Goal: Task Accomplishment & Management: Use online tool/utility

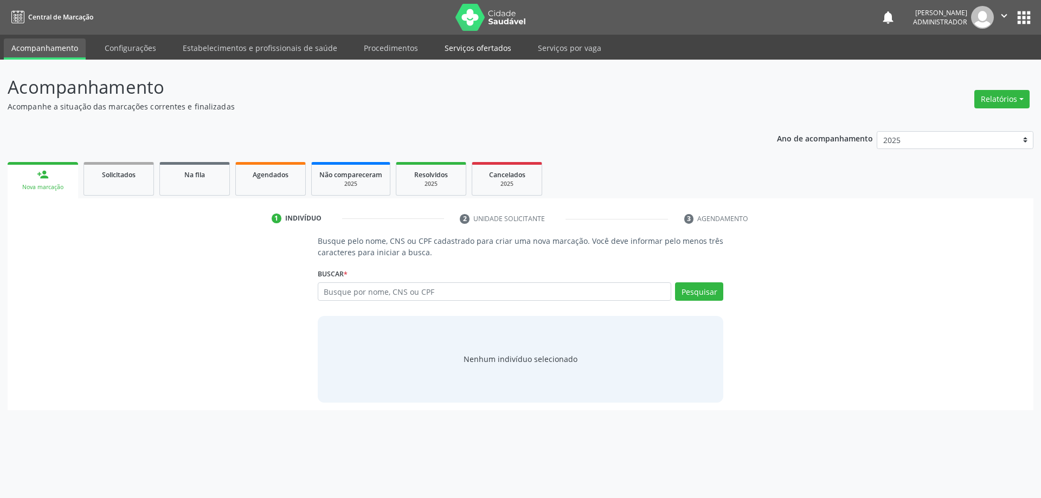
click at [484, 46] on link "Serviços ofertados" at bounding box center [478, 48] width 82 height 19
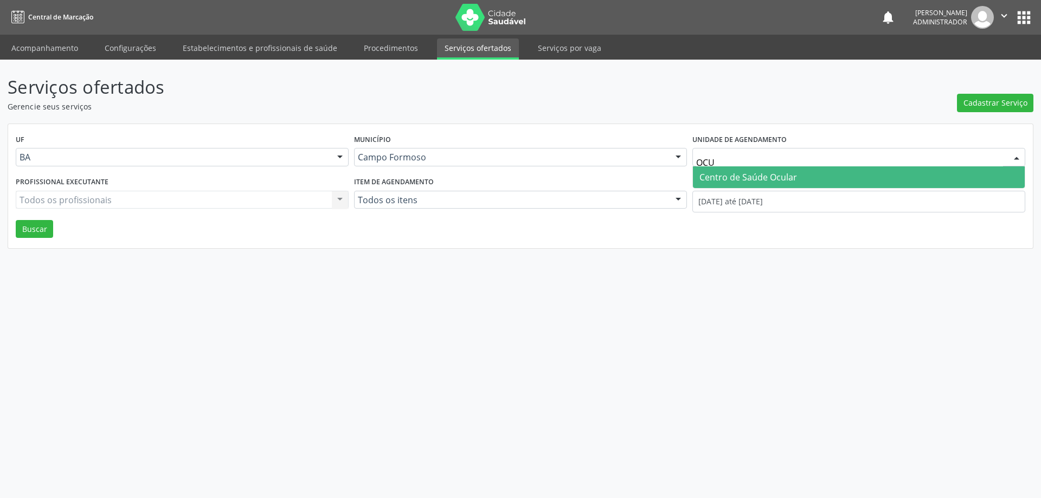
type input "OCUL"
click at [738, 170] on span "Centro de Saúde Ocular" at bounding box center [859, 177] width 332 height 22
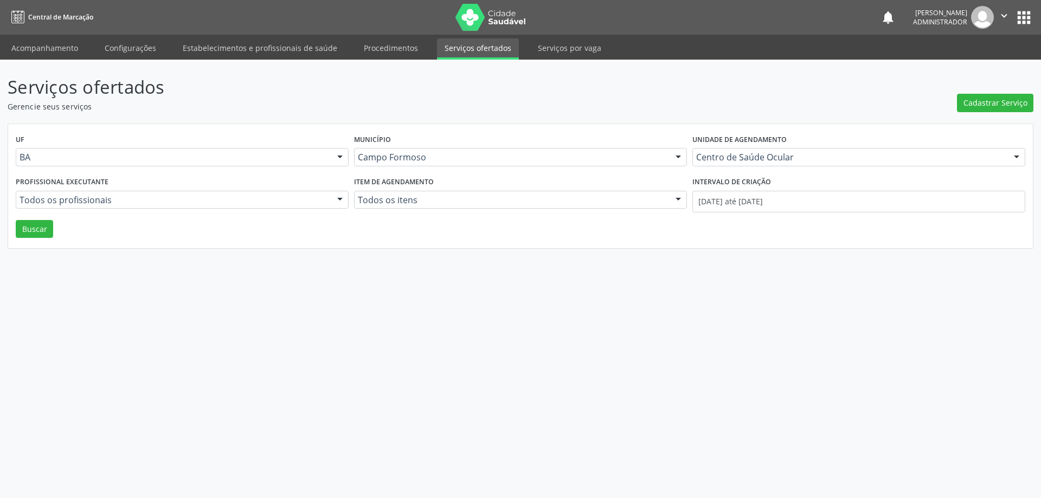
click at [341, 197] on div at bounding box center [340, 200] width 16 height 18
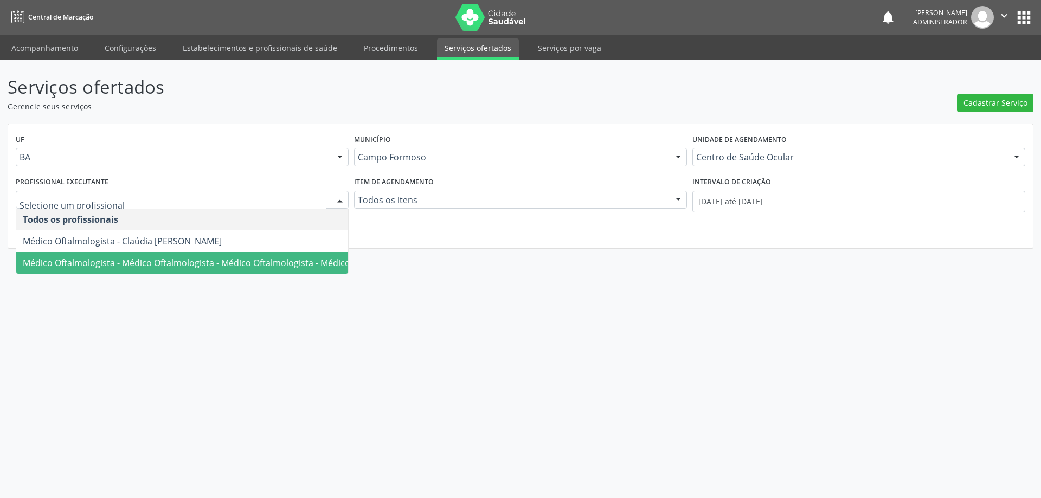
click at [312, 260] on span "Médico Oftalmologista - Médico Oftalmologista - Médico Oftalmologista - Médico …" at bounding box center [255, 263] width 464 height 12
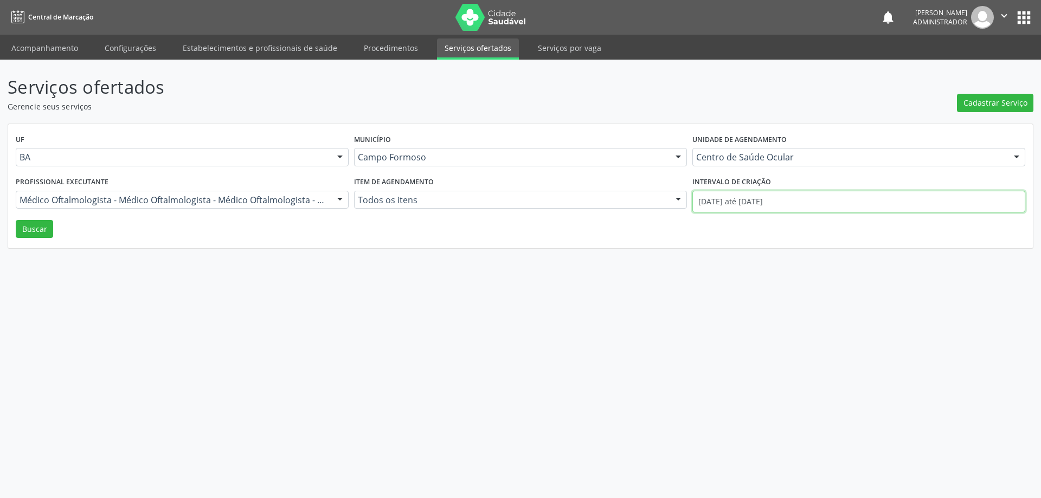
click at [746, 201] on input "01/10/2025 até 15/10/2025" at bounding box center [859, 202] width 333 height 22
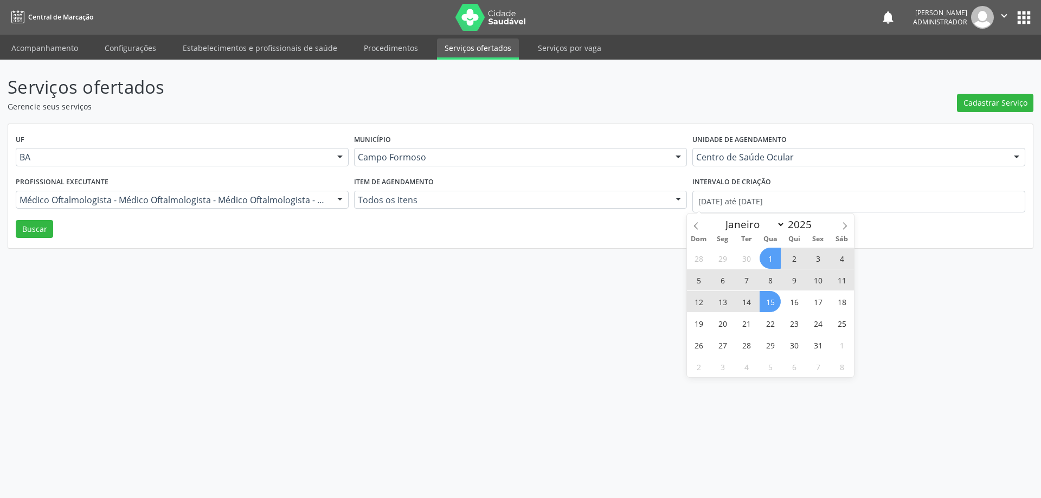
click at [770, 254] on span "1" at bounding box center [770, 258] width 21 height 21
type input "01/10/2025"
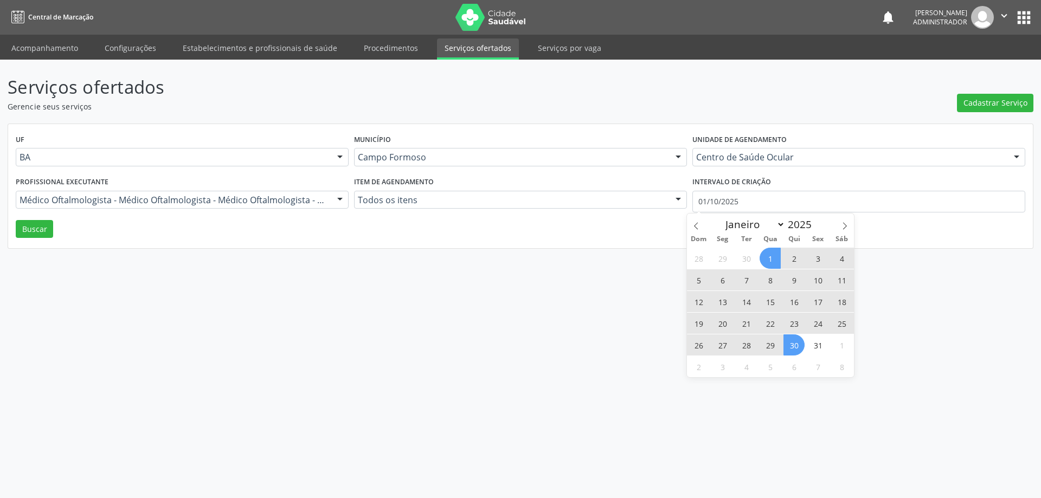
drag, startPoint x: 788, startPoint y: 353, endPoint x: 726, endPoint y: 309, distance: 76.0
click at [789, 353] on span "30" at bounding box center [794, 345] width 21 height 21
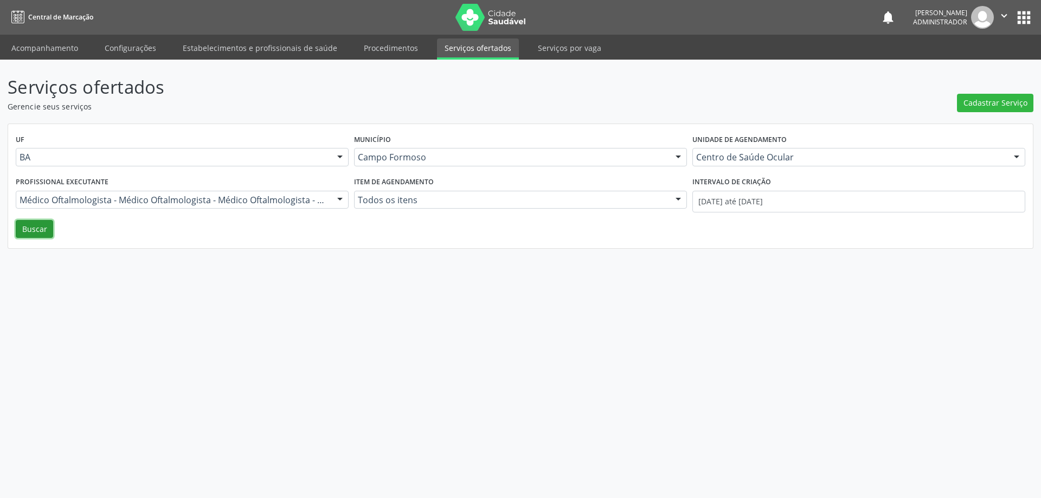
click at [39, 233] on button "Buscar" at bounding box center [34, 229] width 37 height 18
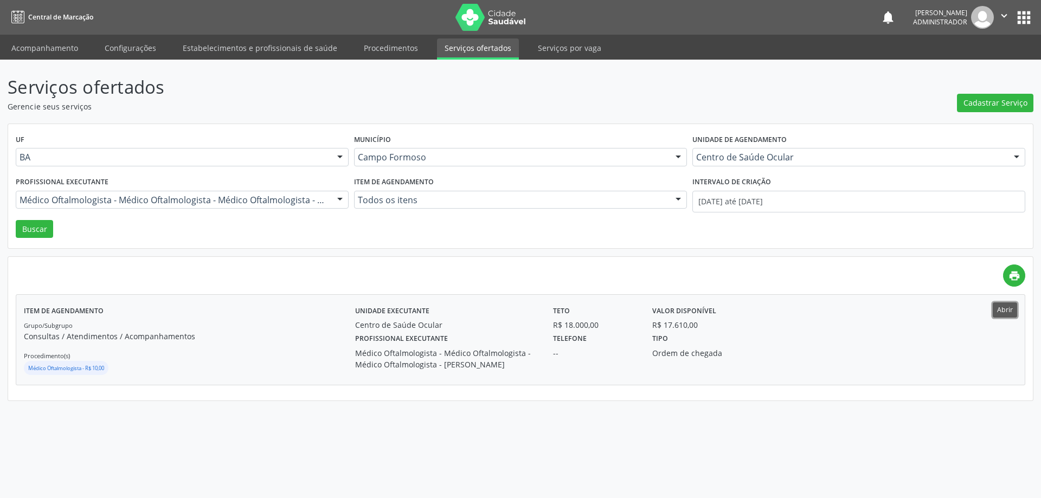
click at [1011, 306] on button "Abrir" at bounding box center [1005, 310] width 24 height 15
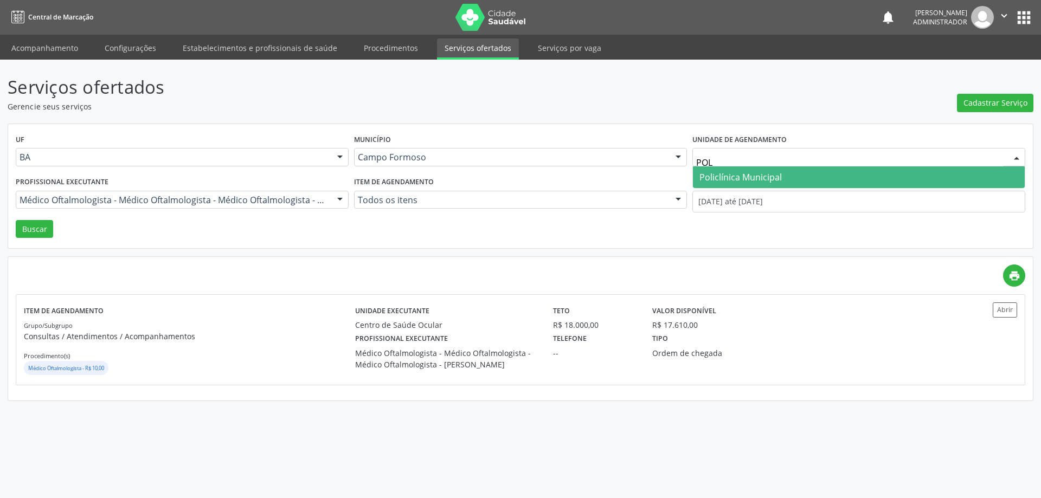
type input "POLI"
click at [873, 178] on span "Policlínica Municipal" at bounding box center [859, 177] width 332 height 22
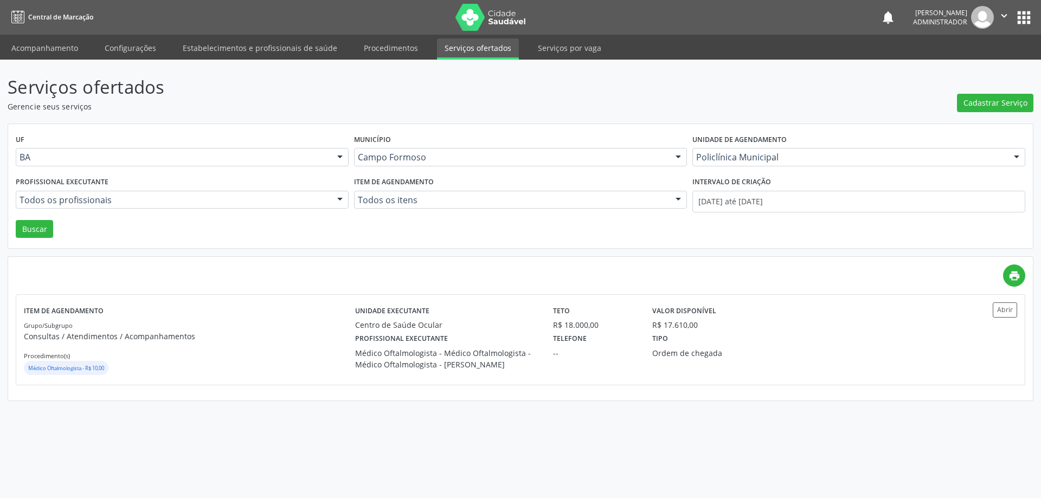
click at [335, 196] on div at bounding box center [340, 200] width 16 height 18
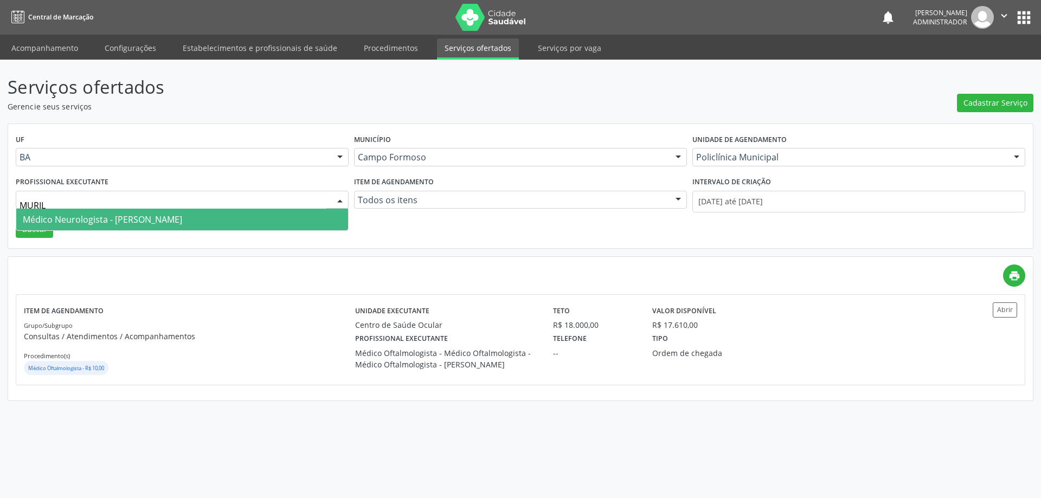
type input "MURILO"
click at [296, 214] on span "Médico Neurologista - Murilo Calixto dos Santos" at bounding box center [182, 220] width 332 height 22
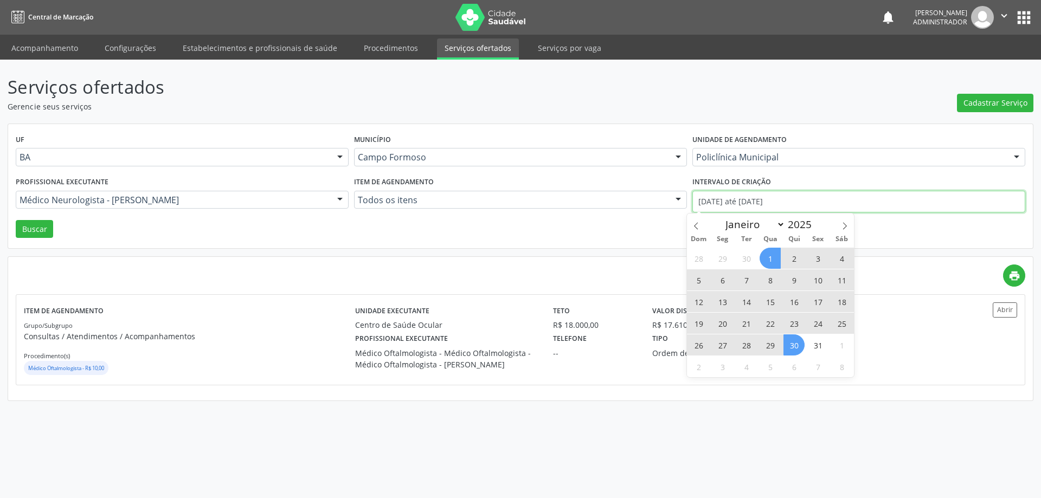
click at [738, 196] on input "01/10/2025 até 30/10/2025" at bounding box center [859, 202] width 333 height 22
click at [697, 222] on span at bounding box center [696, 223] width 18 height 18
select select "8"
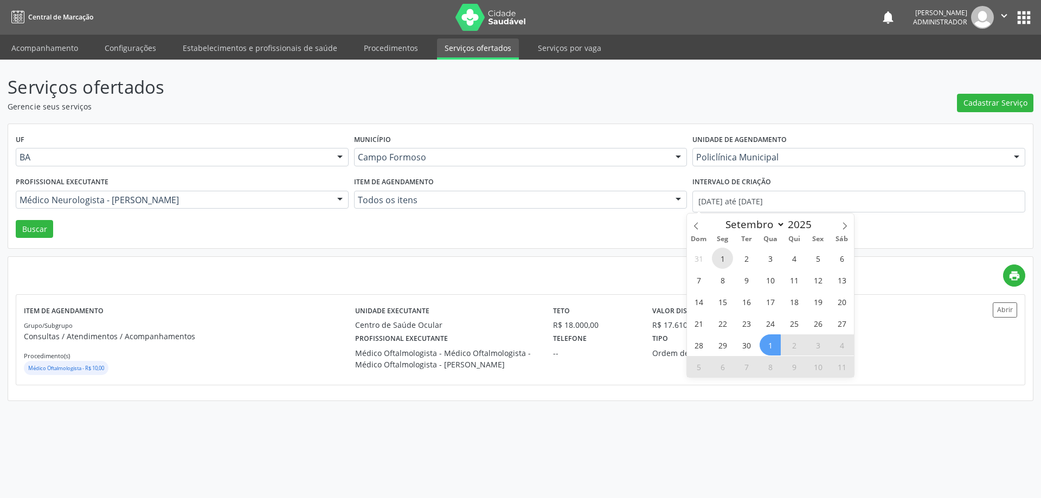
click at [726, 258] on span "1" at bounding box center [722, 258] width 21 height 21
type input "01/09/2025"
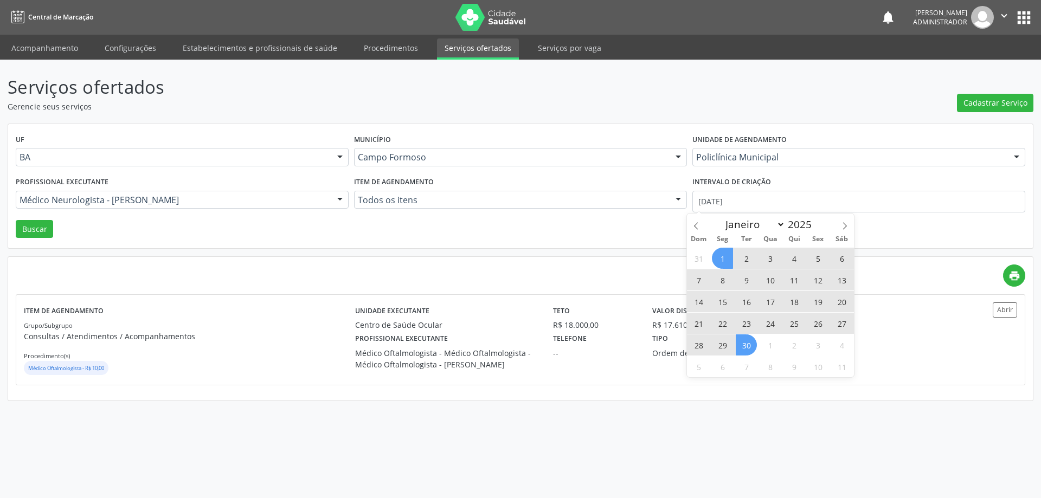
click at [748, 354] on span "30" at bounding box center [746, 345] width 21 height 21
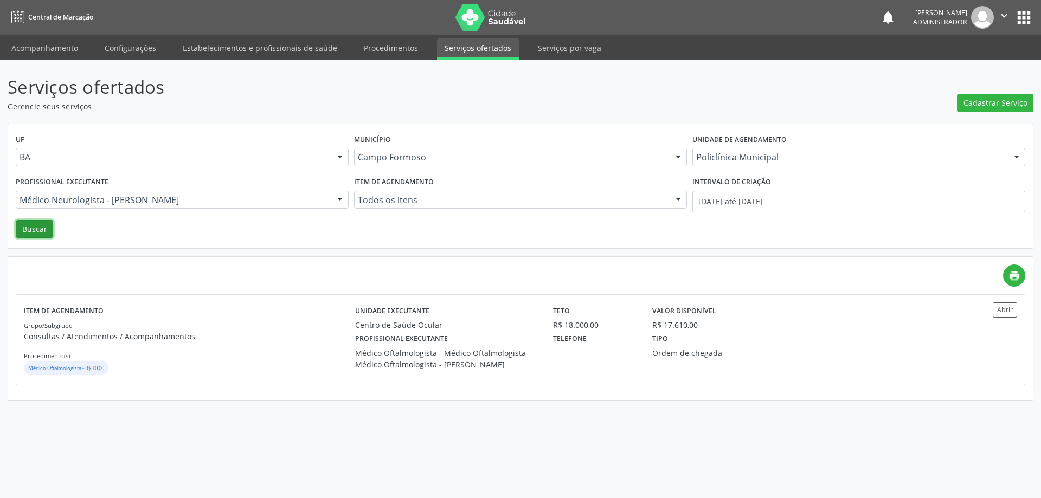
click at [39, 228] on button "Buscar" at bounding box center [34, 229] width 37 height 18
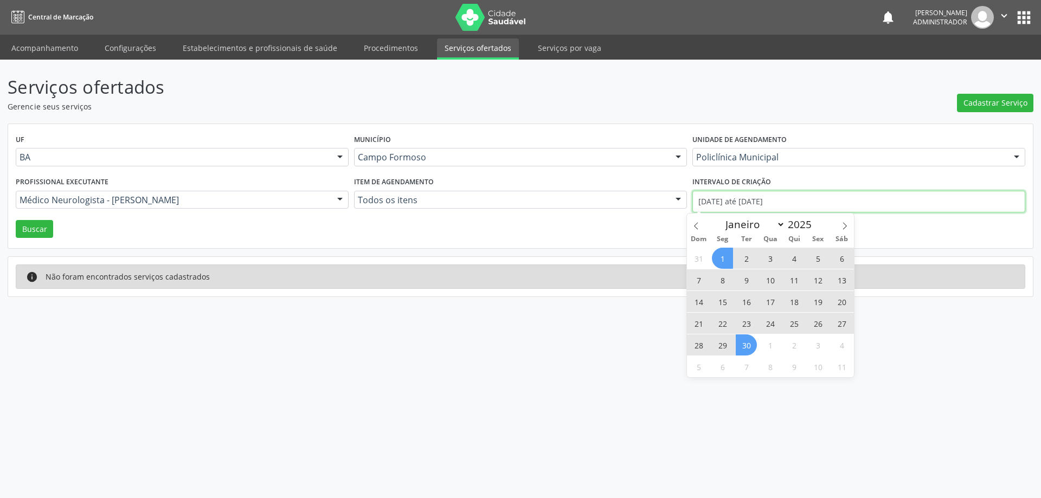
click at [738, 196] on input "01/09/2025 até 30/09/2025" at bounding box center [859, 202] width 333 height 22
click at [844, 228] on icon at bounding box center [845, 226] width 4 height 7
select select "9"
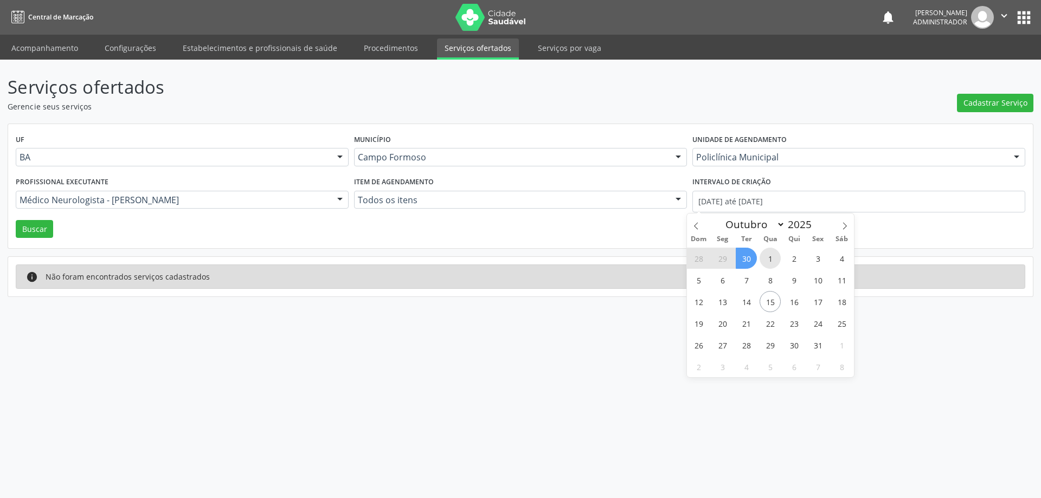
click at [767, 260] on span "1" at bounding box center [770, 258] width 21 height 21
type input "01/10/2025"
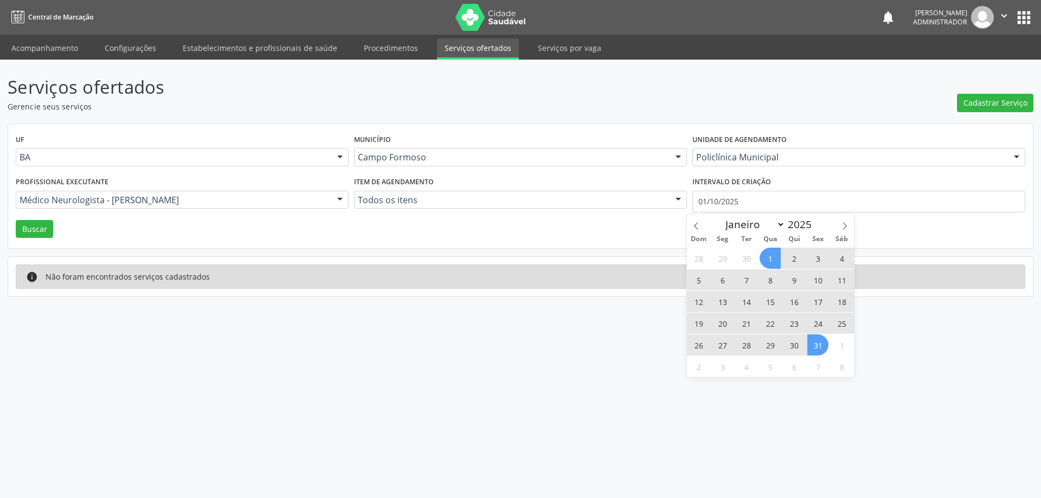
click at [814, 350] on span "31" at bounding box center [818, 345] width 21 height 21
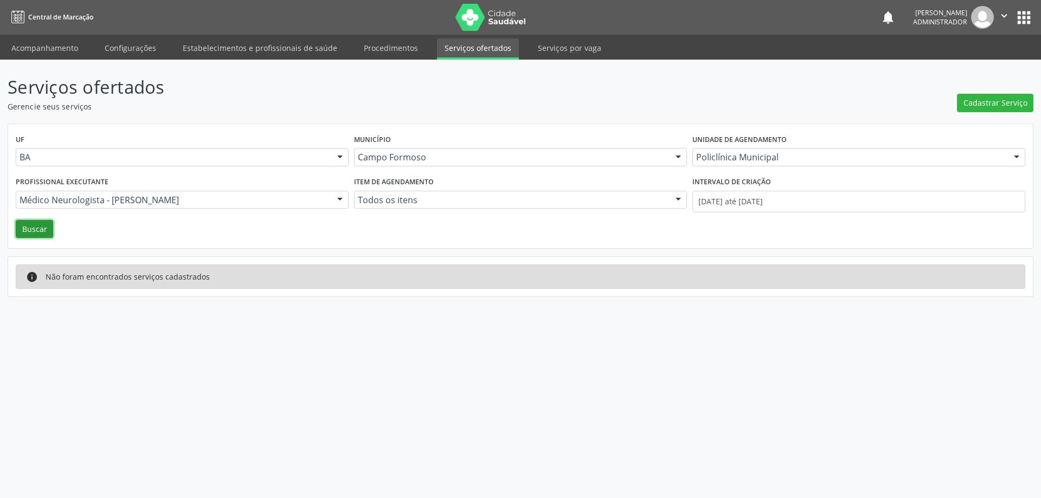
click at [41, 227] on button "Buscar" at bounding box center [34, 229] width 37 height 18
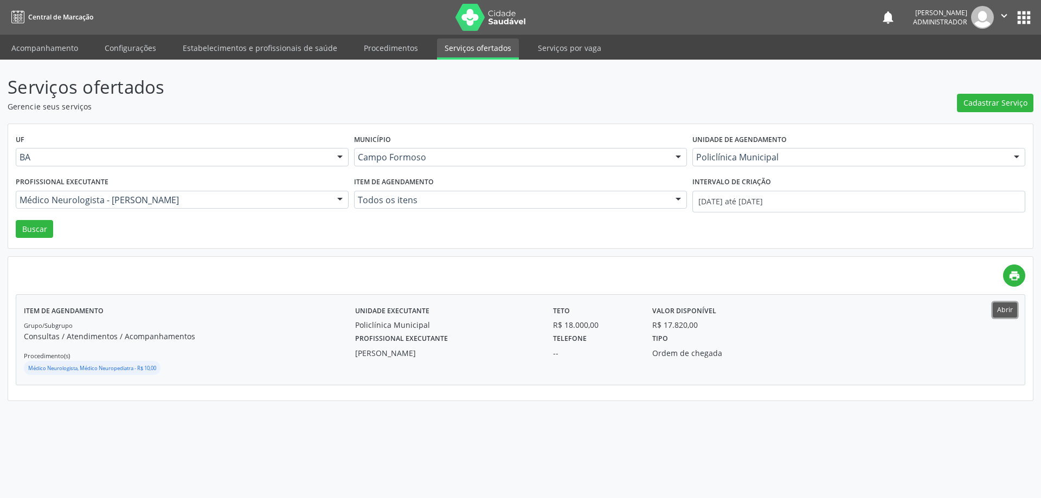
click at [1004, 305] on button "Abrir" at bounding box center [1005, 310] width 24 height 15
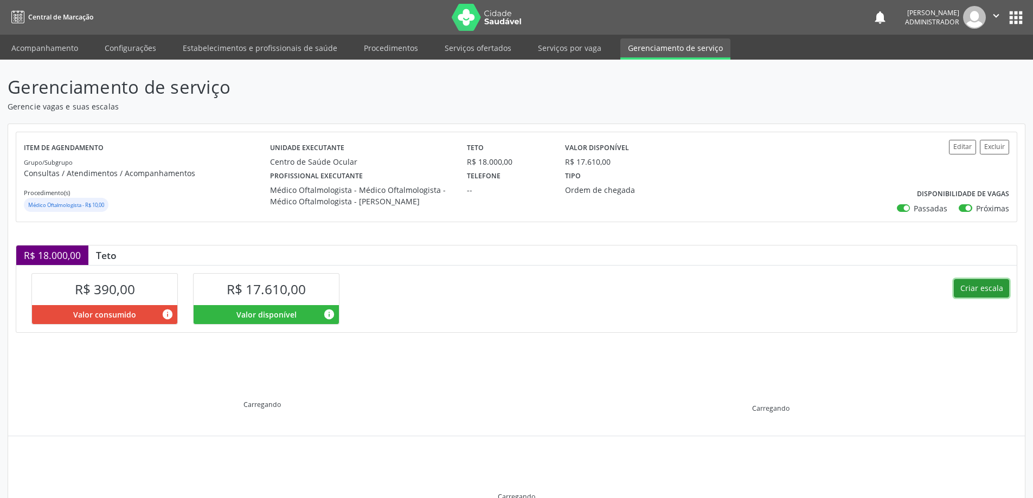
click at [967, 285] on button "Criar escala" at bounding box center [981, 288] width 55 height 18
select select "9"
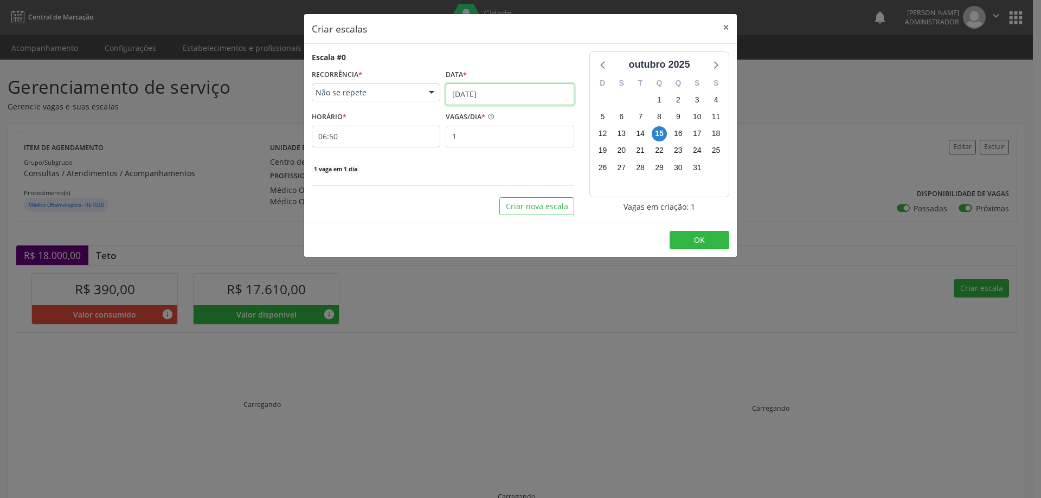
click at [467, 92] on input "[DATE]" at bounding box center [510, 95] width 129 height 22
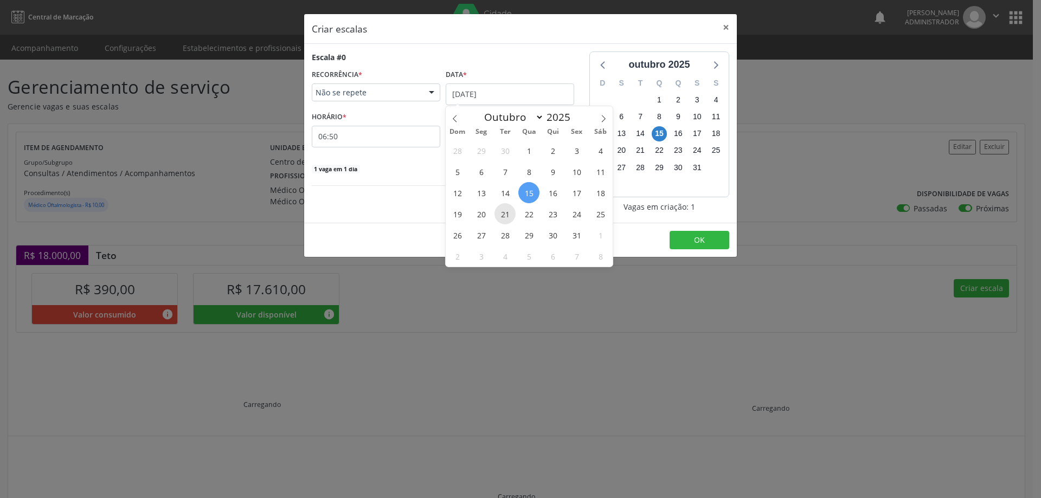
click at [504, 211] on span "21" at bounding box center [505, 213] width 21 height 21
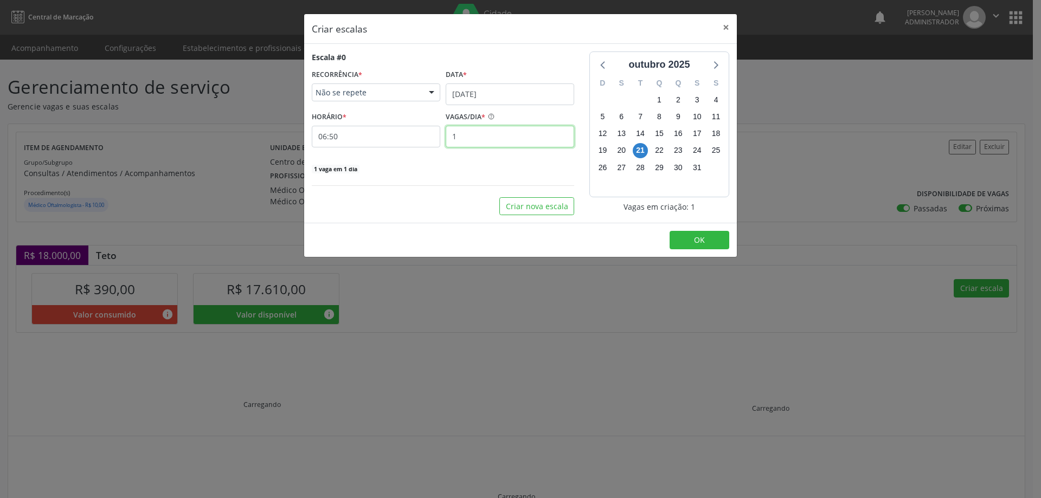
click at [472, 129] on input "1" at bounding box center [510, 137] width 129 height 22
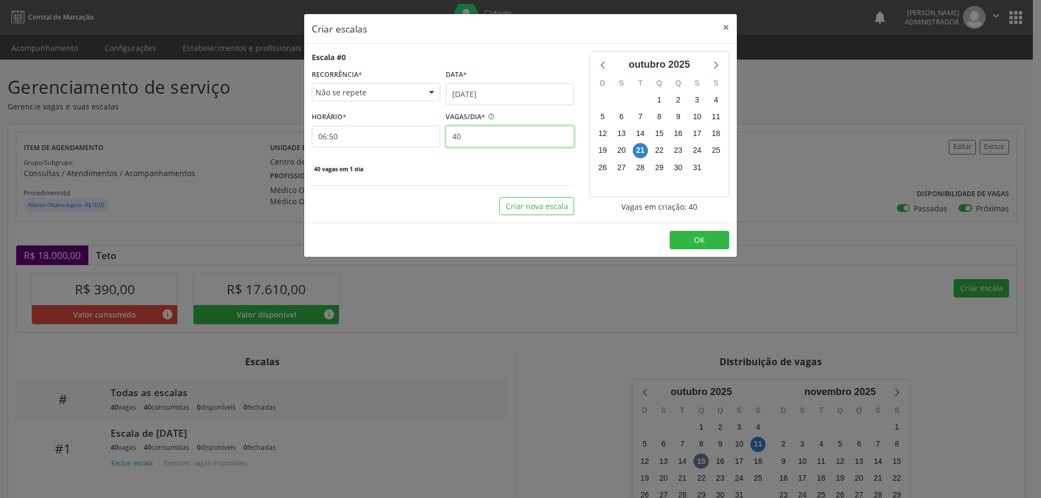
type input "40"
click at [369, 137] on input "06:50" at bounding box center [376, 137] width 129 height 22
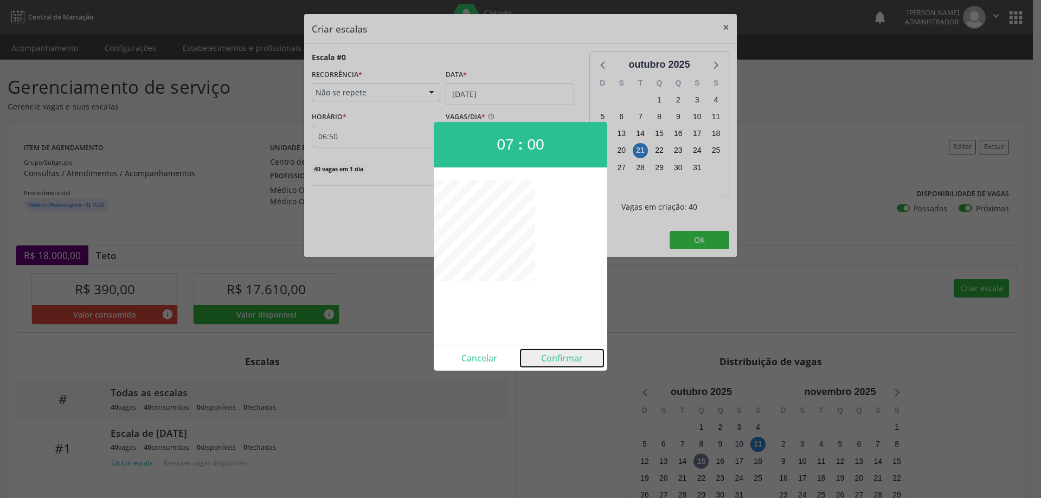
click at [548, 363] on button "Confirmar" at bounding box center [562, 358] width 83 height 17
type input "07:00"
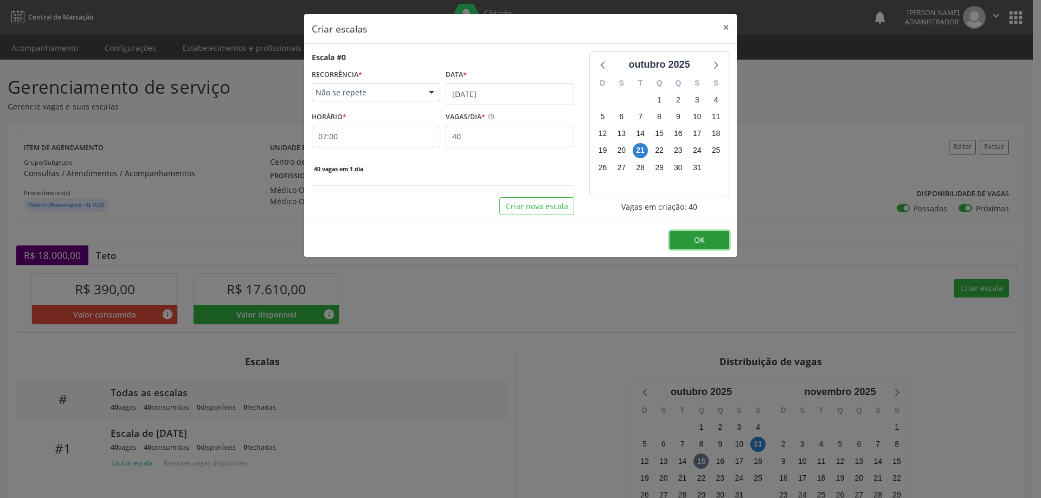
click at [682, 238] on button "OK" at bounding box center [700, 240] width 60 height 18
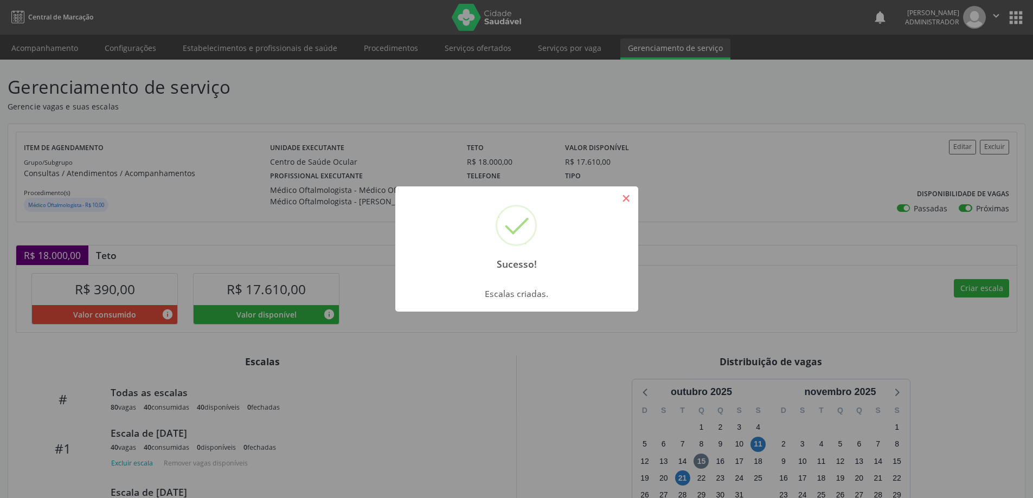
click at [626, 200] on button "×" at bounding box center [626, 198] width 18 height 18
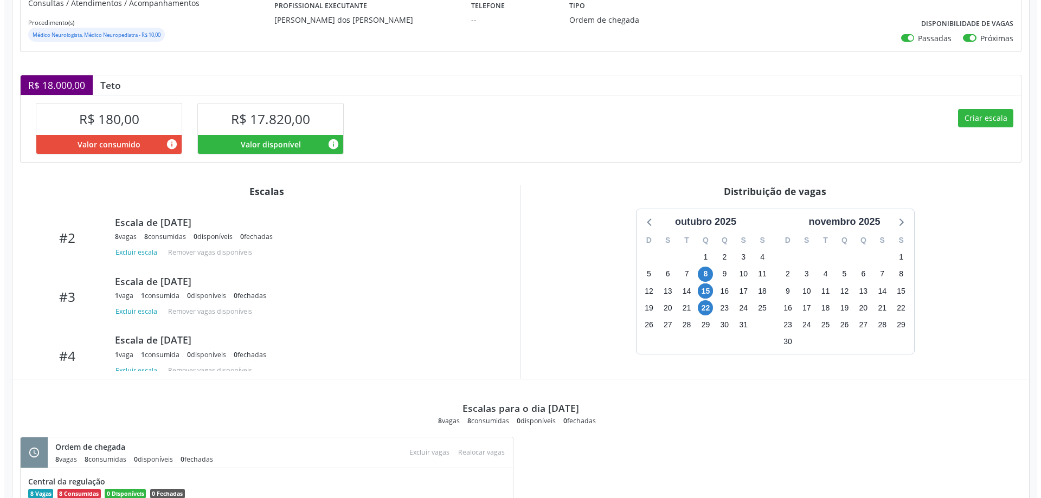
scroll to position [114, 0]
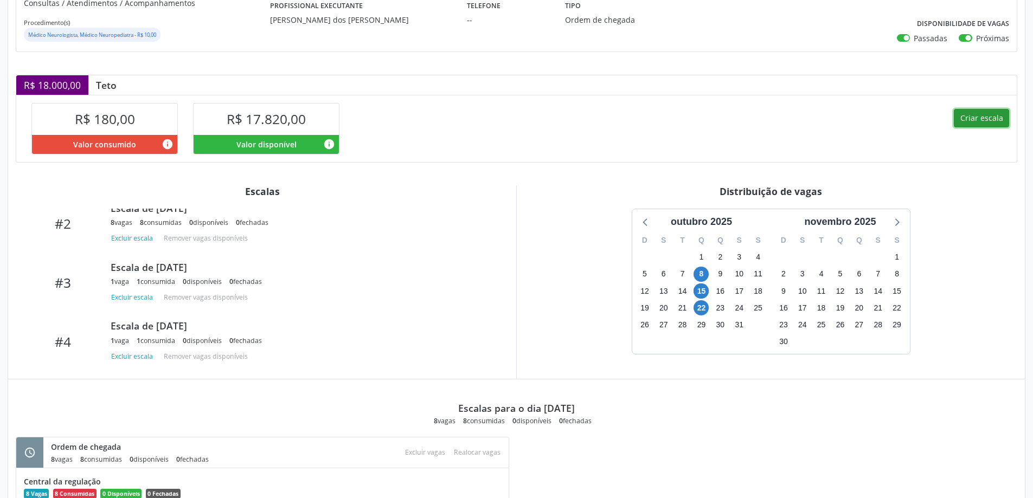
click at [985, 120] on button "Criar escala" at bounding box center [981, 118] width 55 height 18
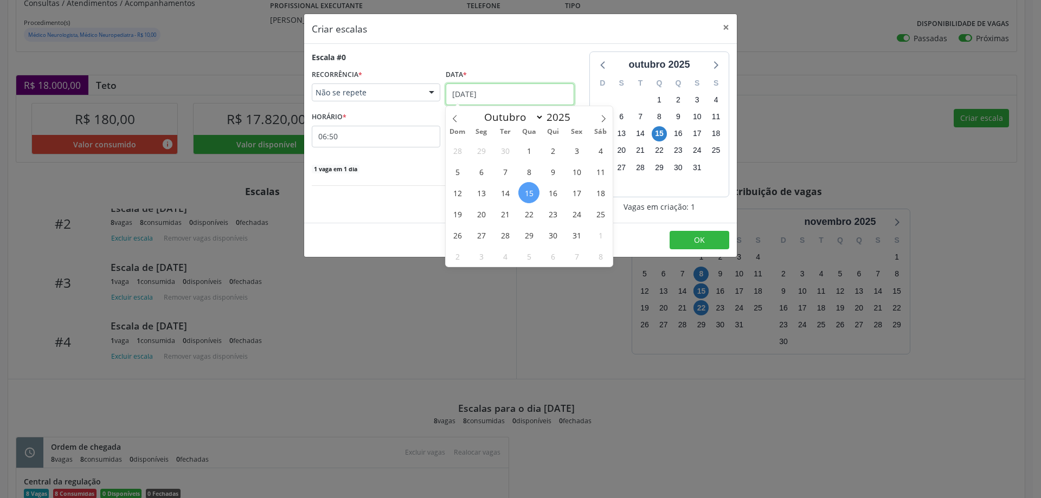
click at [478, 84] on input "[DATE]" at bounding box center [510, 95] width 129 height 22
click at [529, 215] on span "22" at bounding box center [528, 213] width 21 height 21
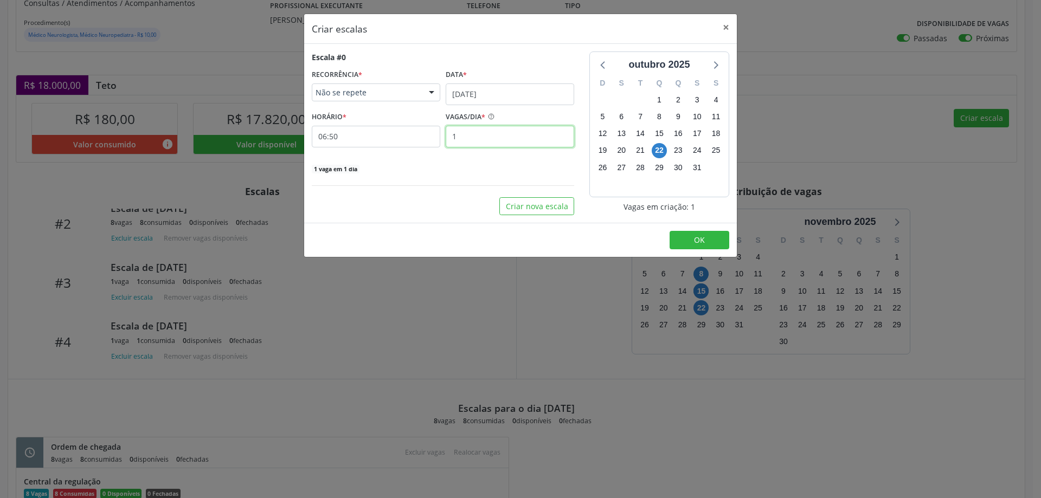
click at [477, 136] on input "1" at bounding box center [510, 137] width 129 height 22
type input "6"
click at [427, 134] on input "06:50" at bounding box center [376, 137] width 129 height 22
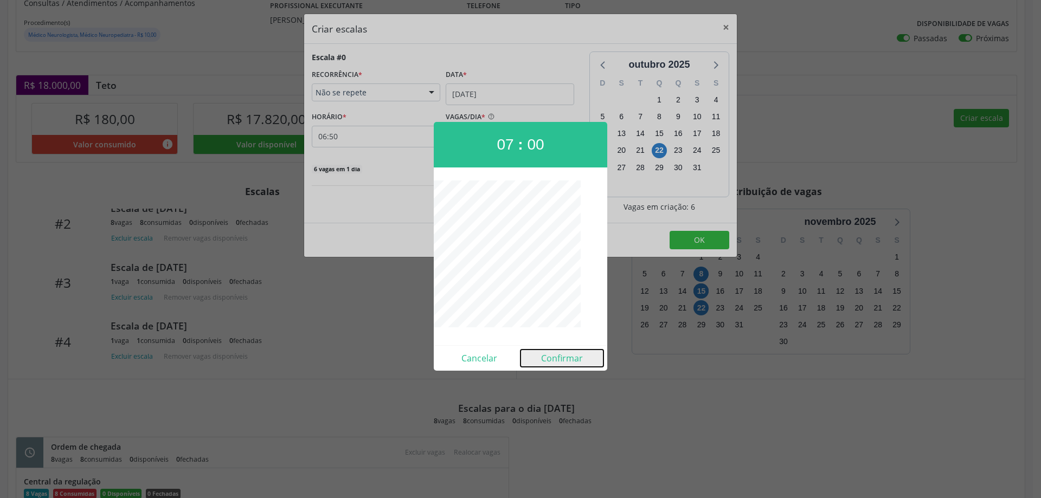
click at [567, 357] on button "Confirmar" at bounding box center [562, 358] width 83 height 17
type input "07:00"
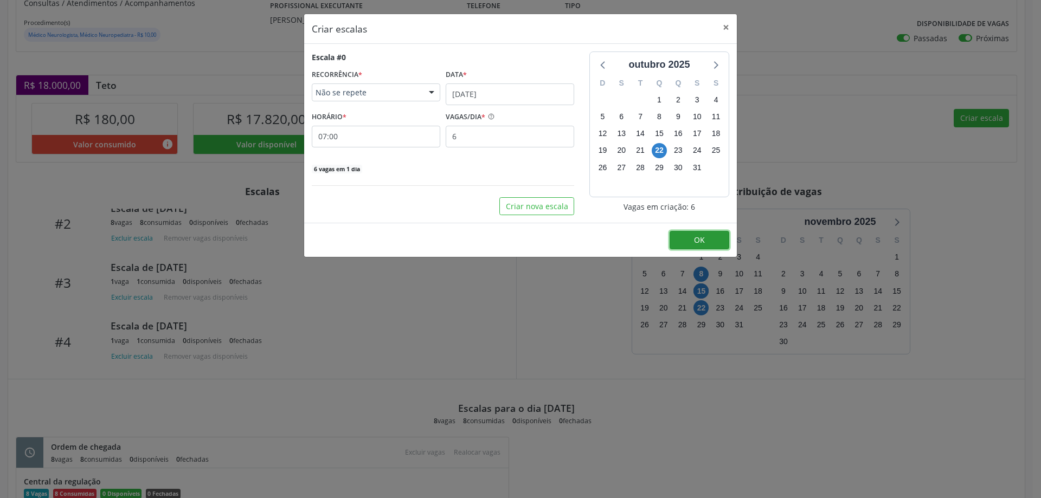
click at [720, 242] on button "OK" at bounding box center [700, 240] width 60 height 18
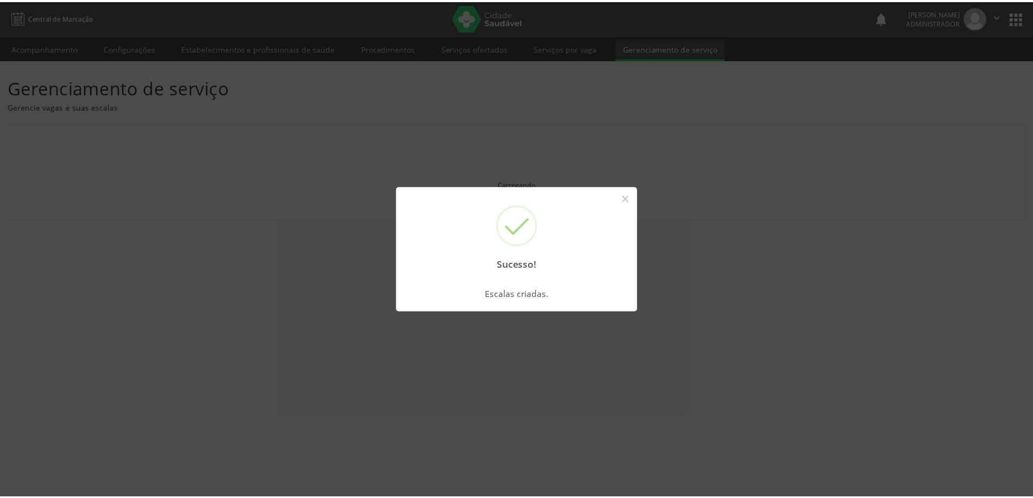
scroll to position [0, 0]
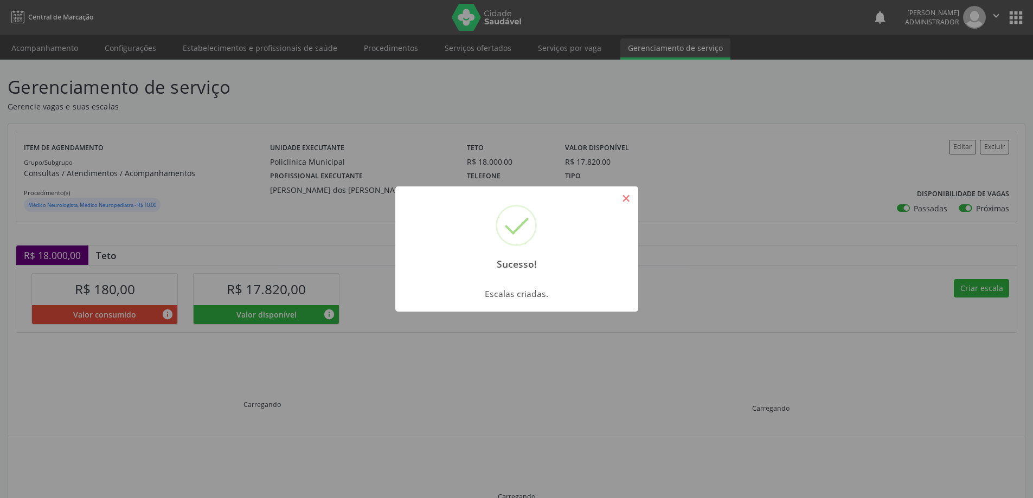
click at [625, 197] on button "×" at bounding box center [626, 198] width 18 height 18
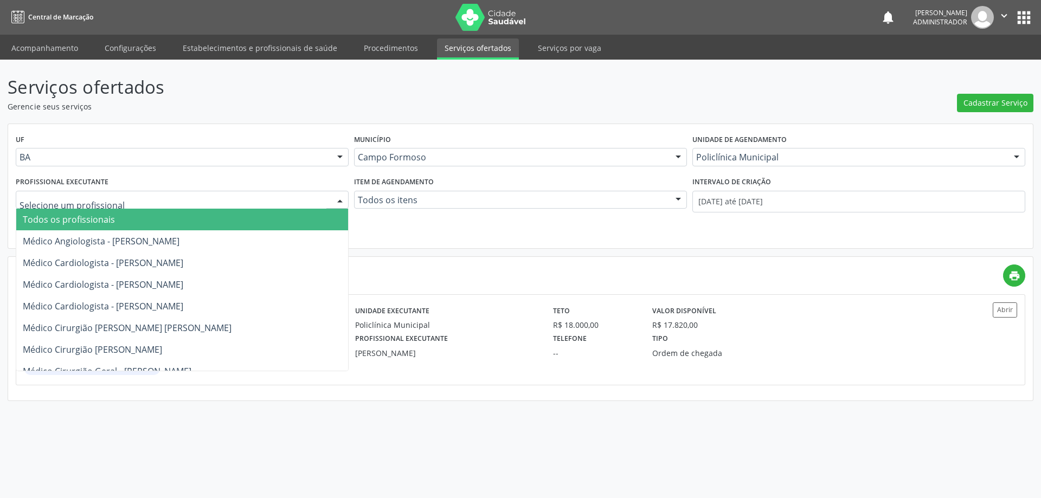
click at [340, 202] on div at bounding box center [340, 200] width 16 height 18
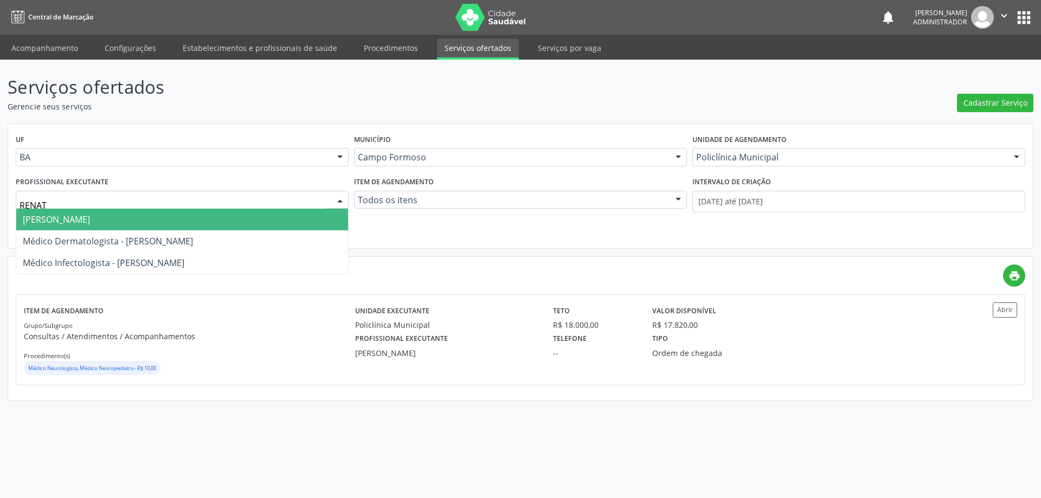
type input "RENATA"
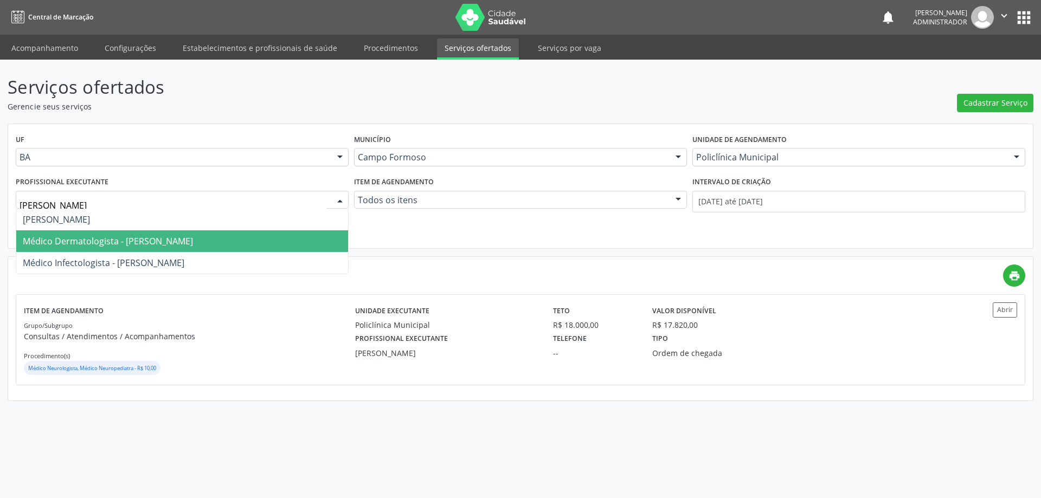
click at [318, 240] on span "Médico Dermatologista - Renata Ribeiro Nascimento" at bounding box center [182, 241] width 332 height 22
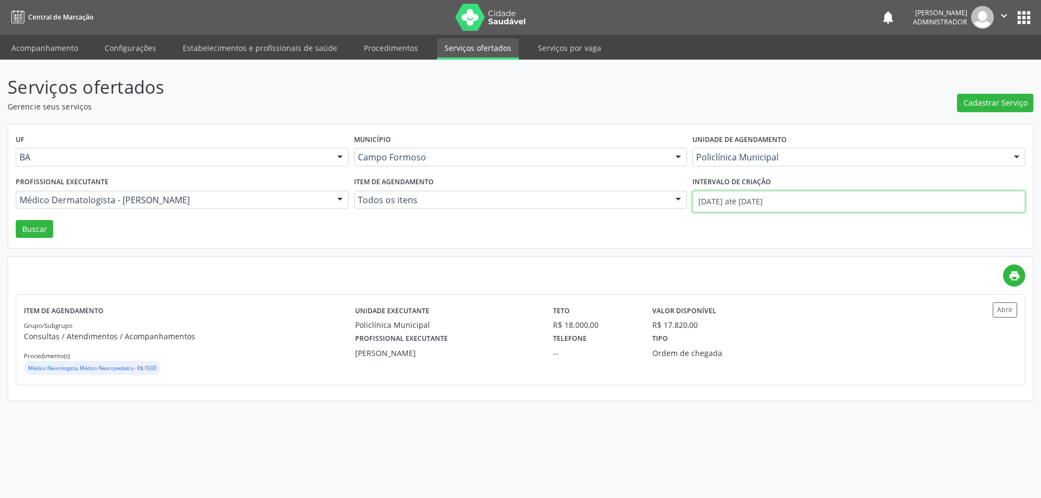
click at [761, 200] on input "01/10/2025 até 31/10/2025" at bounding box center [859, 202] width 333 height 22
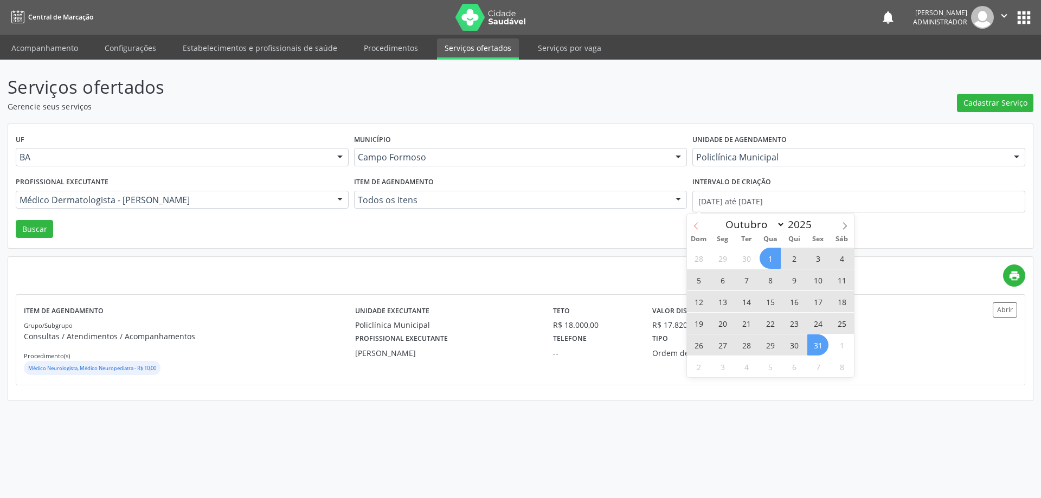
click at [695, 225] on icon at bounding box center [697, 226] width 8 height 8
select select "8"
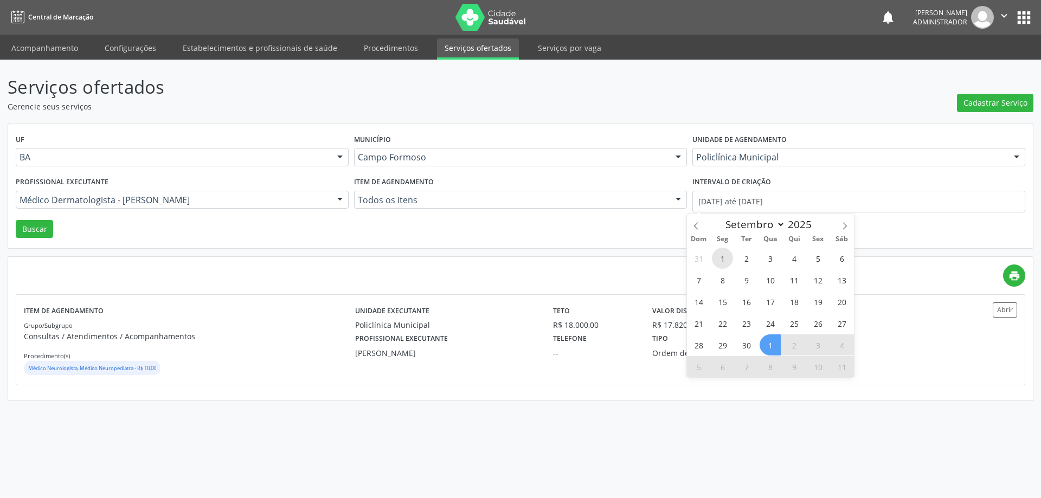
click at [725, 260] on span "1" at bounding box center [722, 258] width 21 height 21
type input "01/09/2025"
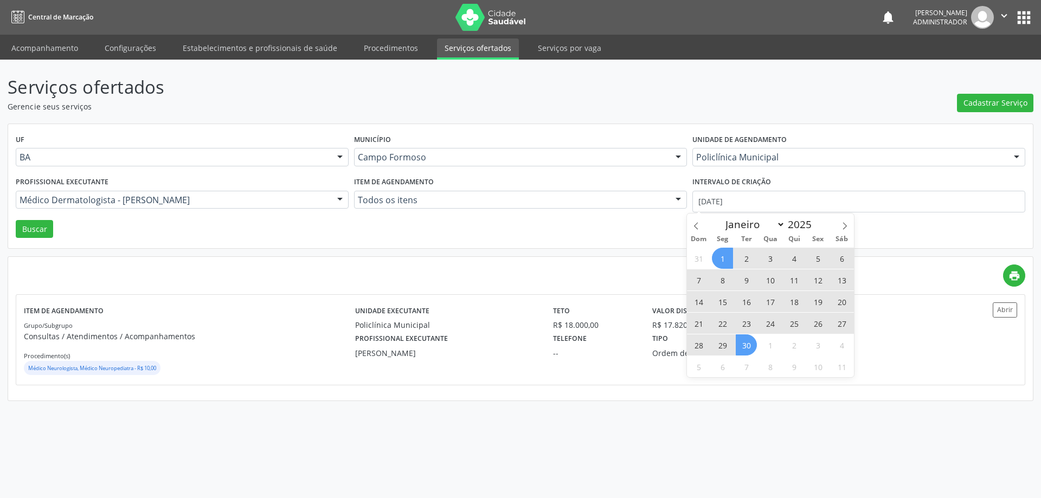
click at [754, 349] on span "30" at bounding box center [746, 345] width 21 height 21
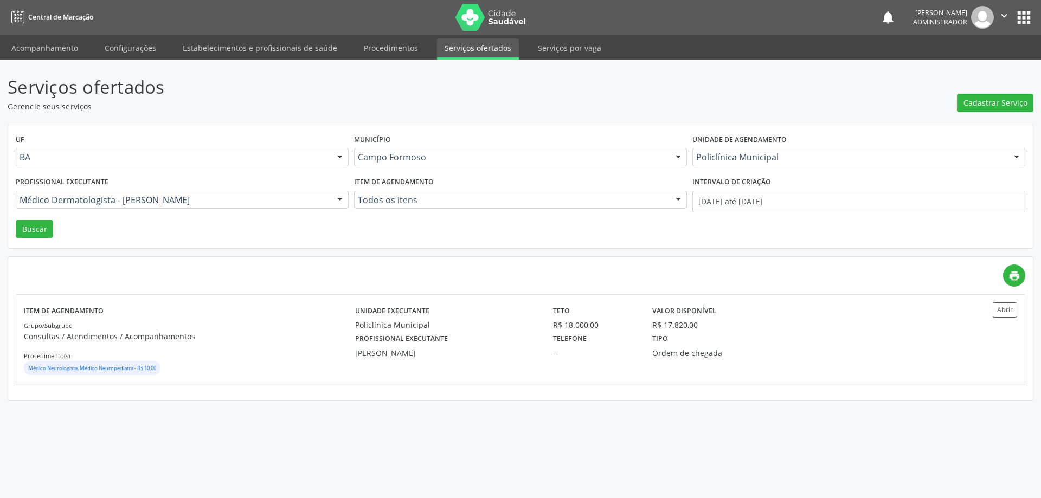
click at [30, 239] on div "UF BA BA Nenhum resultado encontrado para: " " Não há nenhuma opção para ser ex…" at bounding box center [520, 186] width 1025 height 125
click at [35, 225] on button "Buscar" at bounding box center [34, 229] width 37 height 18
click at [1008, 310] on button "Abrir" at bounding box center [1005, 310] width 24 height 15
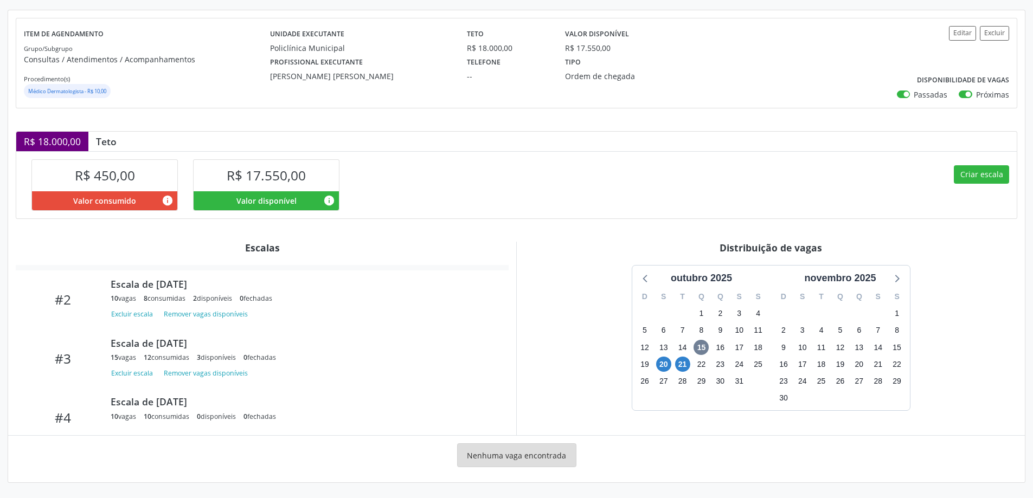
scroll to position [114, 0]
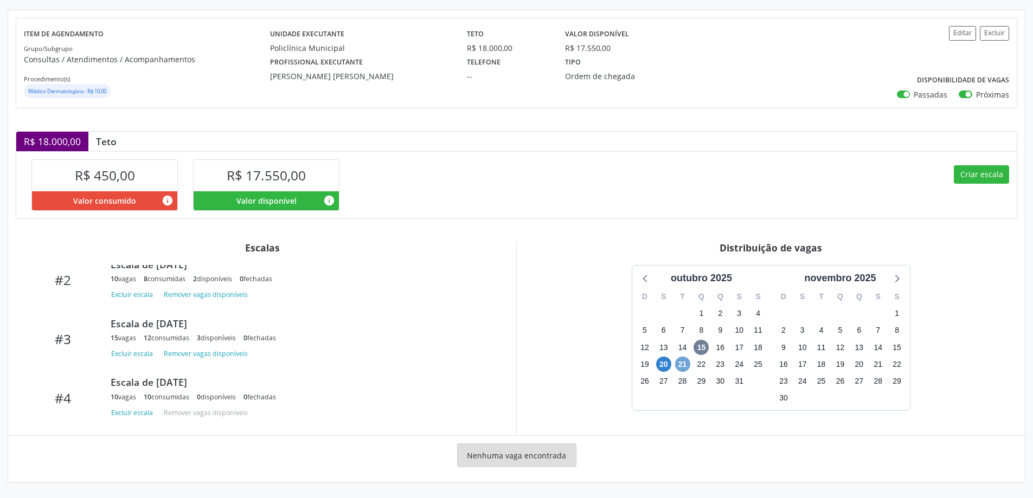
click at [681, 363] on span "21" at bounding box center [682, 364] width 15 height 15
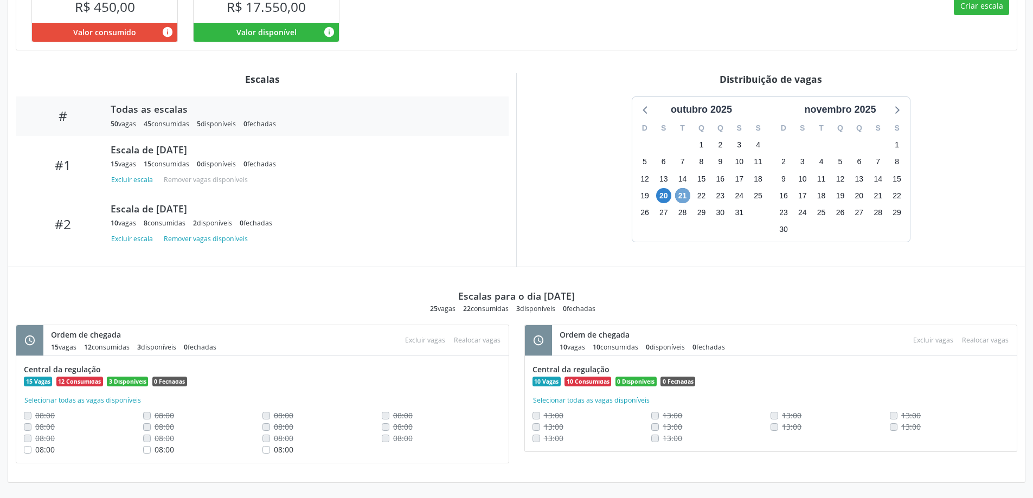
scroll to position [0, 0]
